Goal: Task Accomplishment & Management: Manage account settings

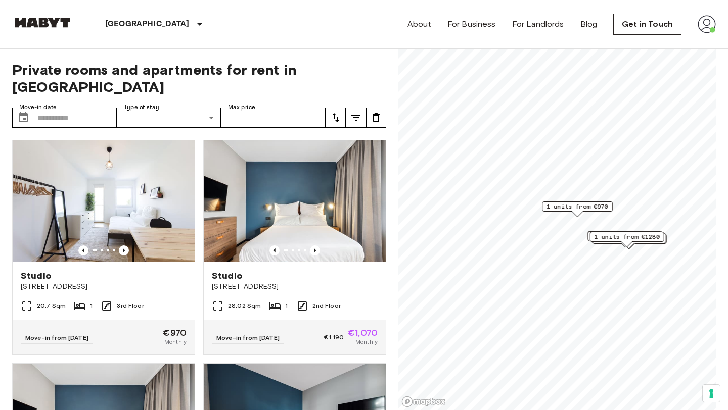
click at [704, 26] on img at bounding box center [706, 24] width 18 height 18
click at [641, 40] on li "Profile" at bounding box center [668, 42] width 101 height 18
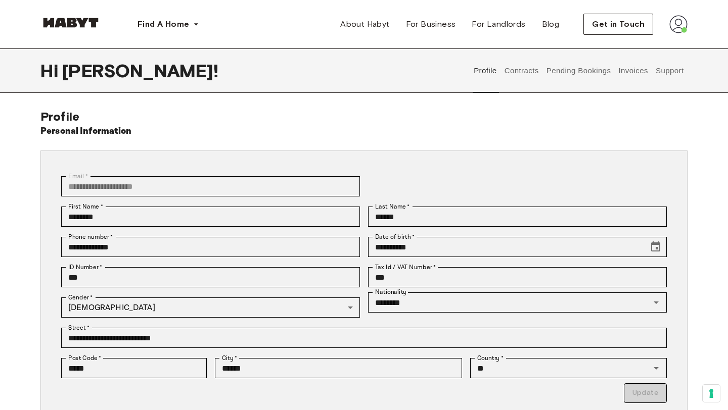
click at [516, 78] on button "Contracts" at bounding box center [521, 71] width 37 height 44
